Goal: Navigation & Orientation: Find specific page/section

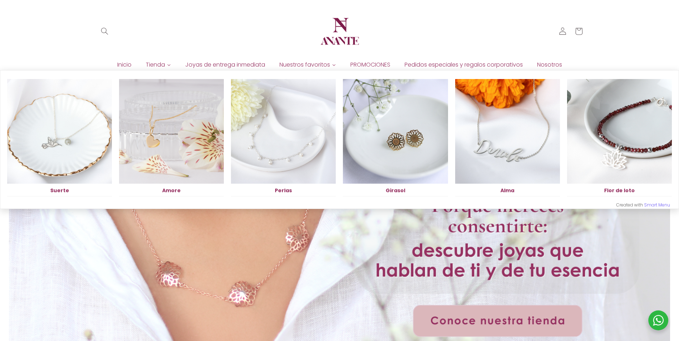
click at [315, 64] on span "Nuestros favoritos" at bounding box center [304, 65] width 51 height 8
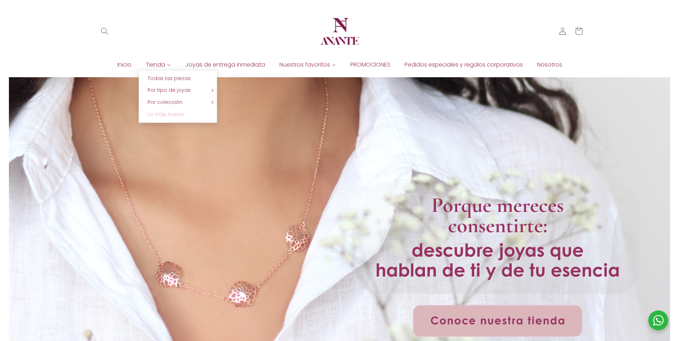
click at [163, 114] on span "Lo más nuevo" at bounding box center [165, 114] width 36 height 7
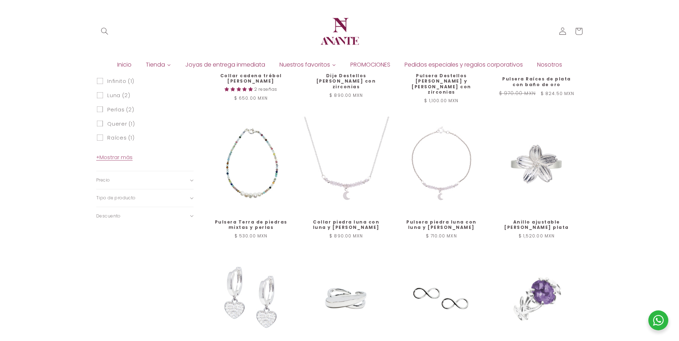
scroll to position [218, 0]
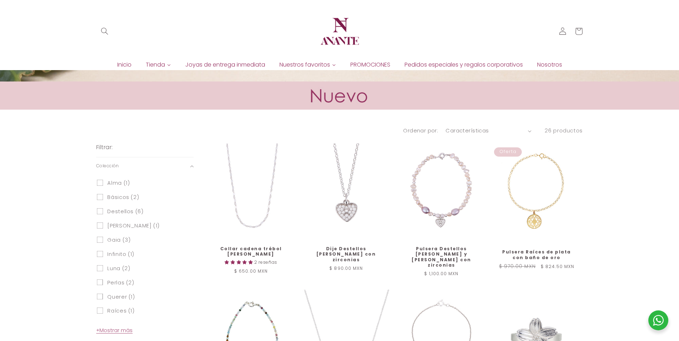
click at [125, 64] on span "Inicio" at bounding box center [124, 65] width 14 height 8
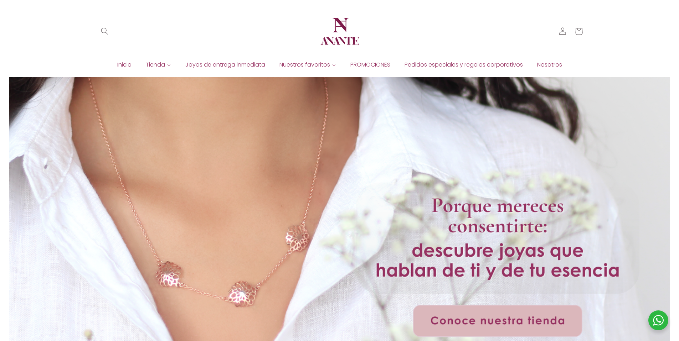
click at [436, 67] on span "Pedidos especiales y regalos corporativos" at bounding box center [463, 65] width 118 height 8
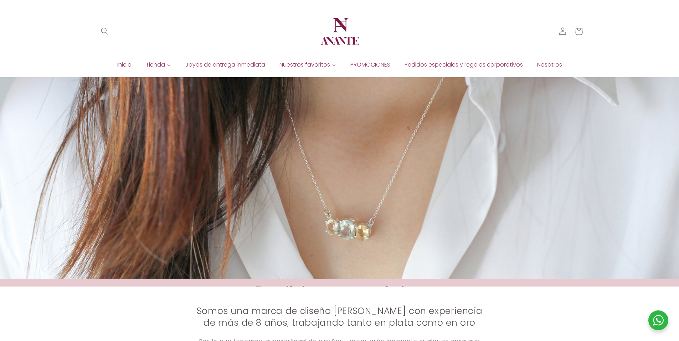
click at [125, 64] on span "Inicio" at bounding box center [124, 65] width 14 height 8
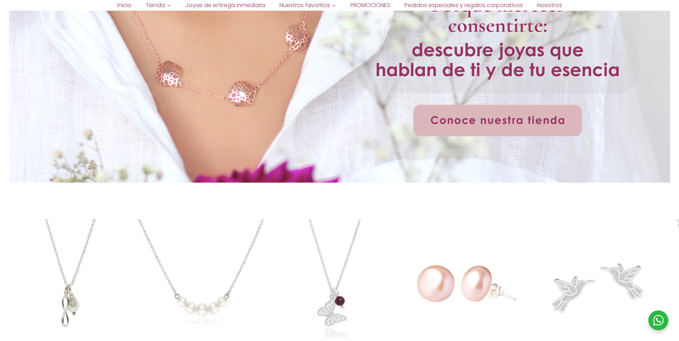
scroll to position [120, 0]
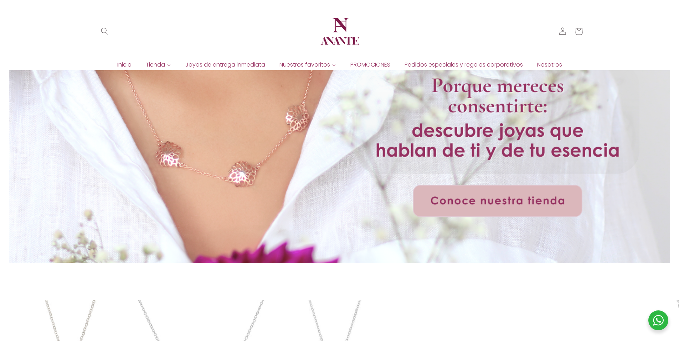
click at [479, 187] on div at bounding box center [340, 110] width 524 height 306
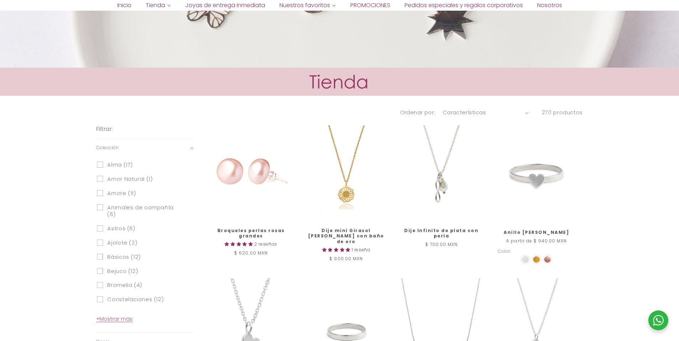
click at [522, 114] on select "Características Más vendidos Alfabéticamente, A-Z Alfabéticamente, Z-A [PERSON_…" at bounding box center [485, 113] width 86 height 8
select select "best-selling"
click at [444, 109] on select "Características Más vendidos Alfabéticamente, A-Z Alfabéticamente, Z-A [PERSON_…" at bounding box center [485, 113] width 86 height 8
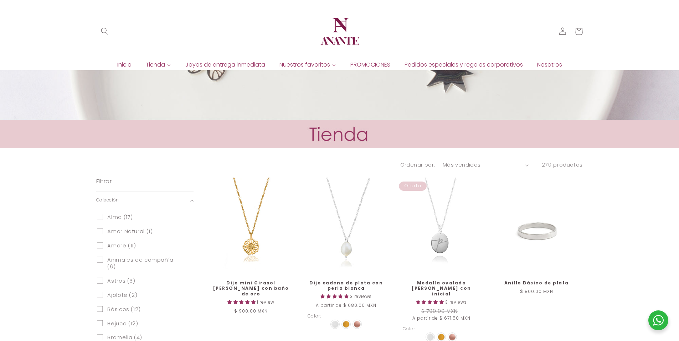
scroll to position [102, 0]
